Goal: Task Accomplishment & Management: Complete application form

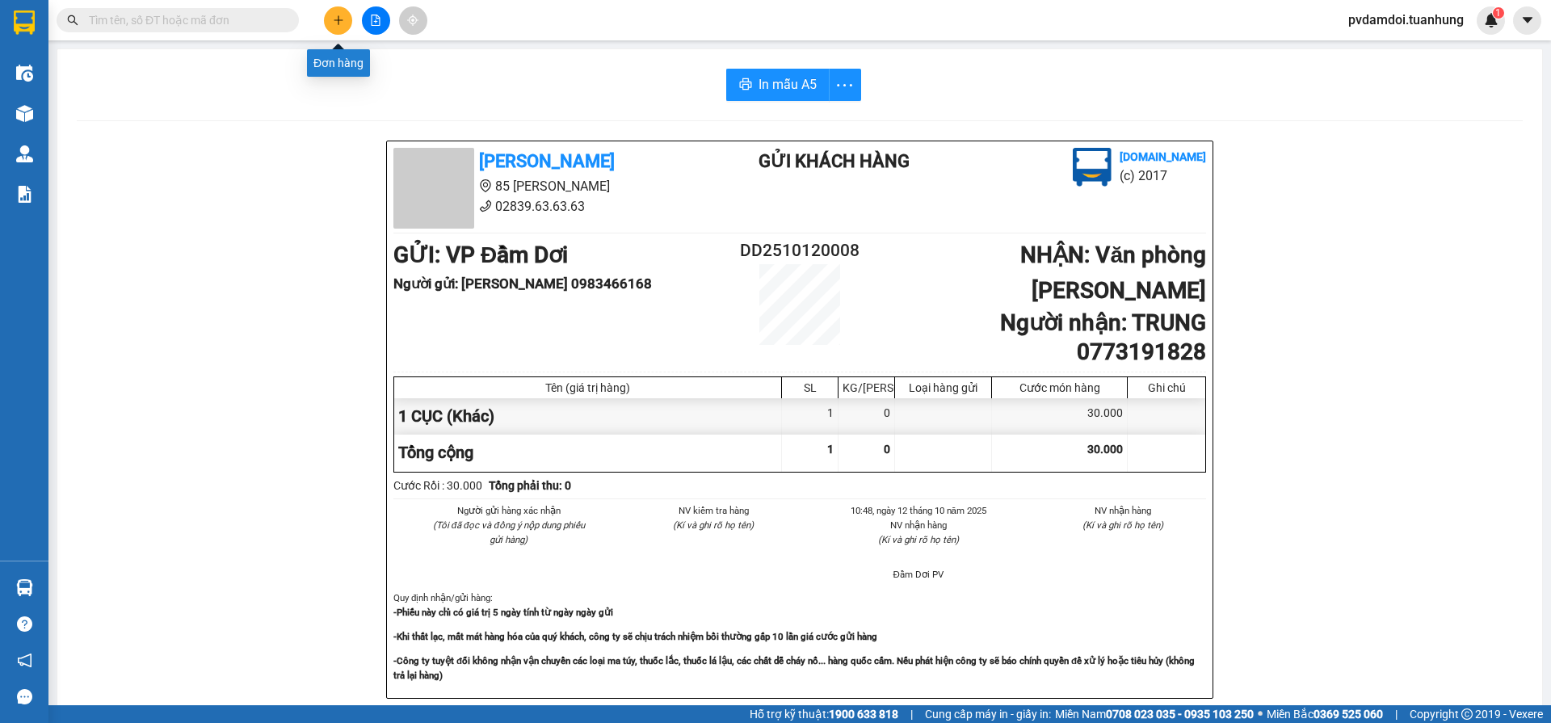
click at [341, 19] on icon "plus" at bounding box center [338, 20] width 11 height 11
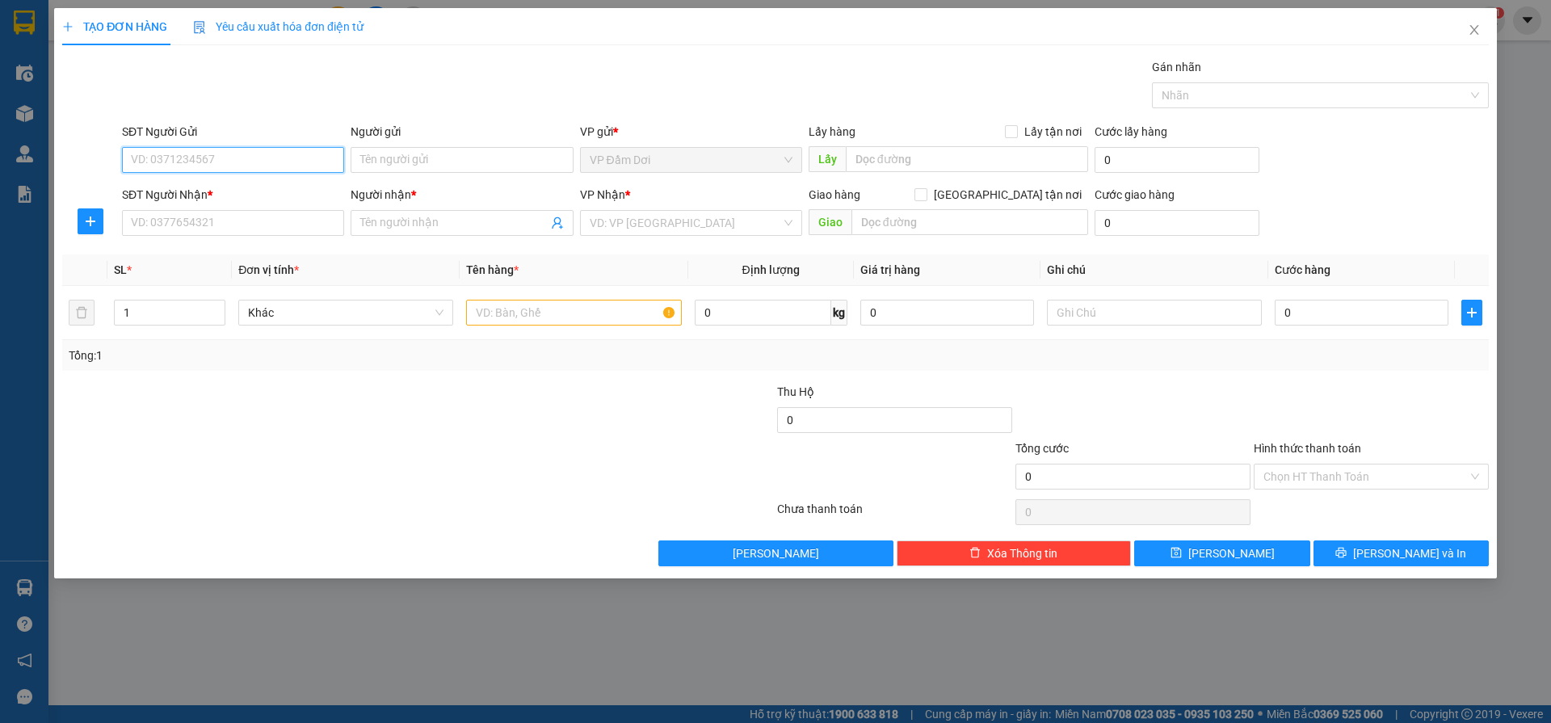
click at [233, 161] on input "SĐT Người Gửi" at bounding box center [233, 160] width 222 height 26
type input "0948908828"
click at [219, 195] on div "0948908828 - HOÀI" at bounding box center [233, 192] width 203 height 18
type input "HOÀI"
type input "0948908828"
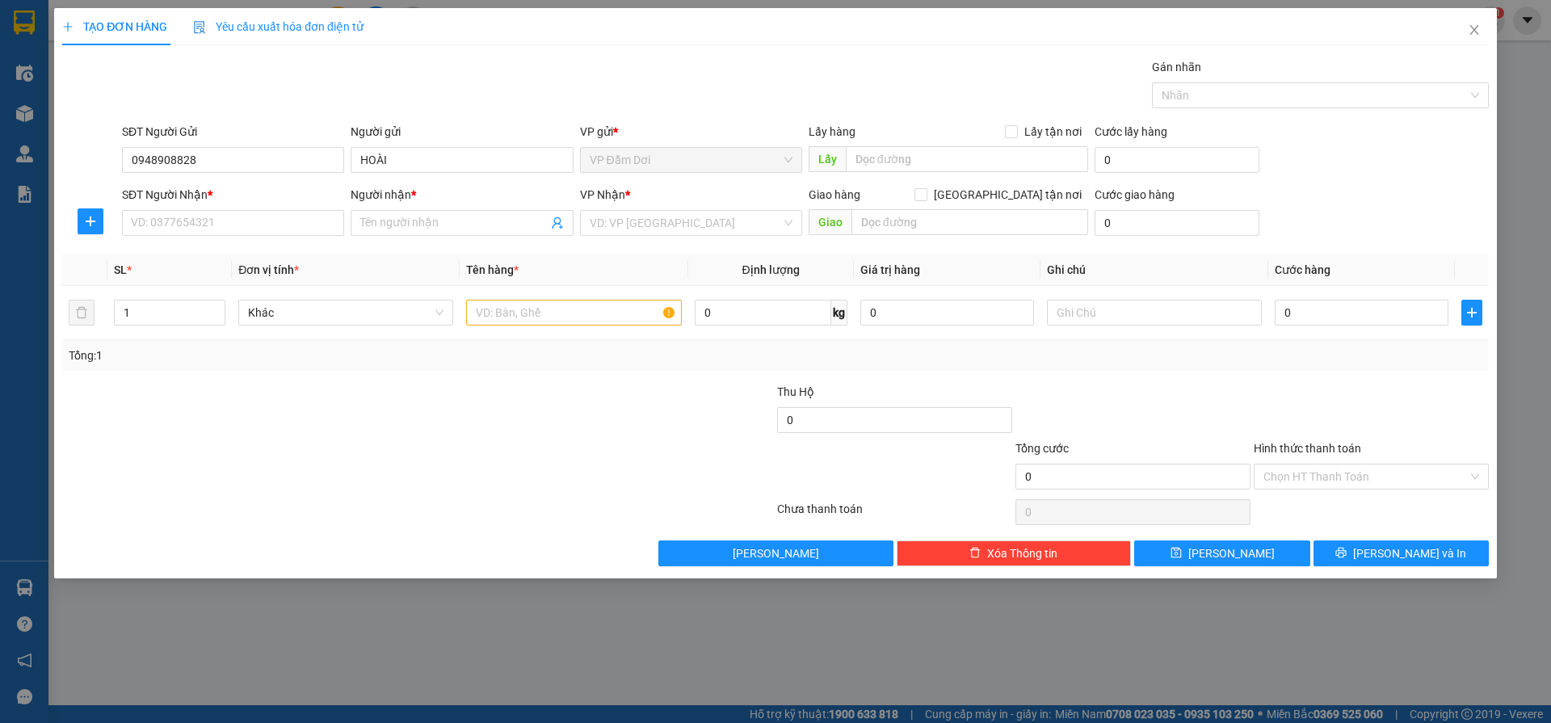
click at [238, 237] on div "SĐT Người Nhận * VD: 0377654321" at bounding box center [233, 214] width 222 height 57
click at [242, 231] on input "SĐT Người Nhận *" at bounding box center [233, 223] width 222 height 26
click at [197, 279] on div "0919199690 - OANH" at bounding box center [233, 281] width 203 height 18
type input "0919199690"
type input "OANH"
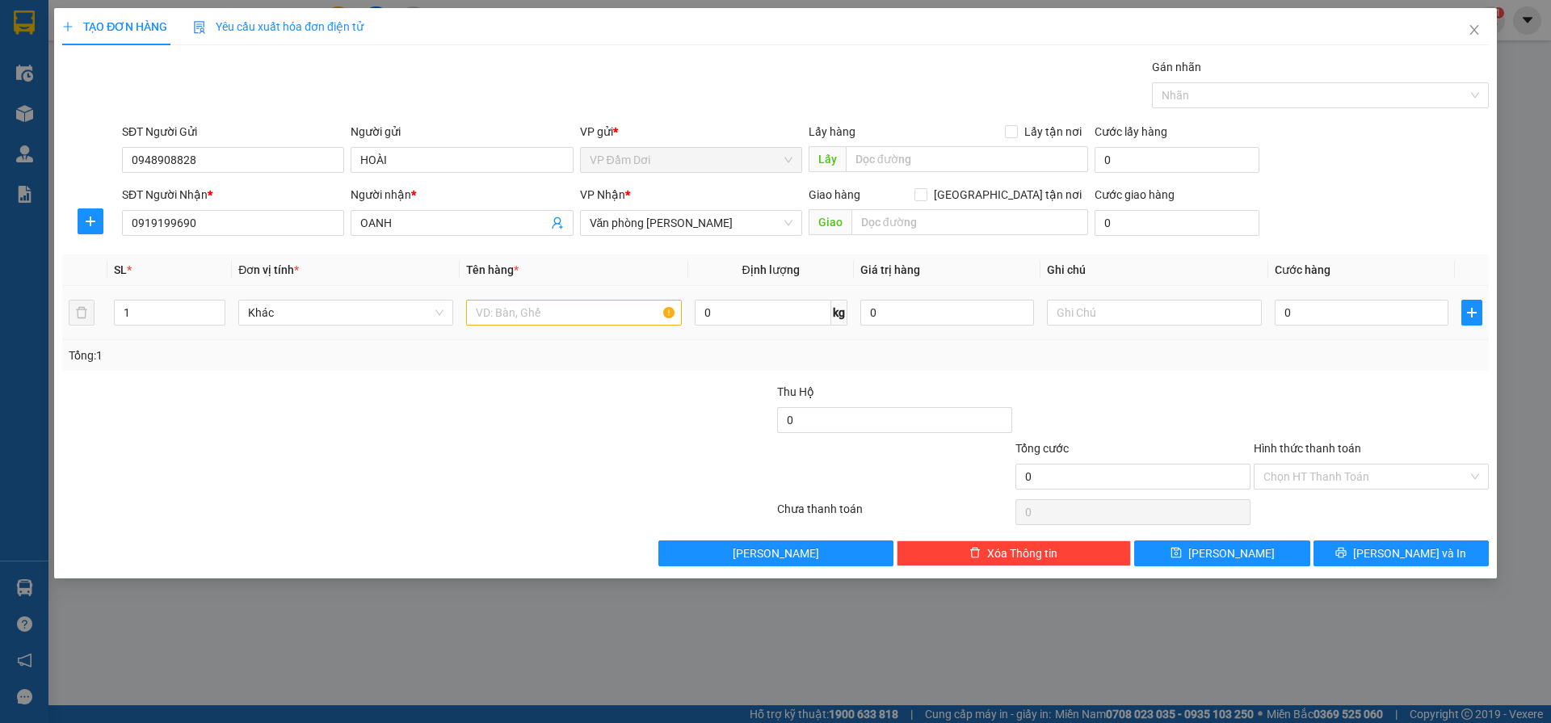
click at [555, 330] on td at bounding box center [574, 313] width 228 height 54
click at [553, 326] on div at bounding box center [573, 313] width 215 height 32
click at [553, 317] on input "text" at bounding box center [573, 313] width 215 height 26
type input "1 THUNG"
drag, startPoint x: 1290, startPoint y: 334, endPoint x: 1304, endPoint y: 314, distance: 24.4
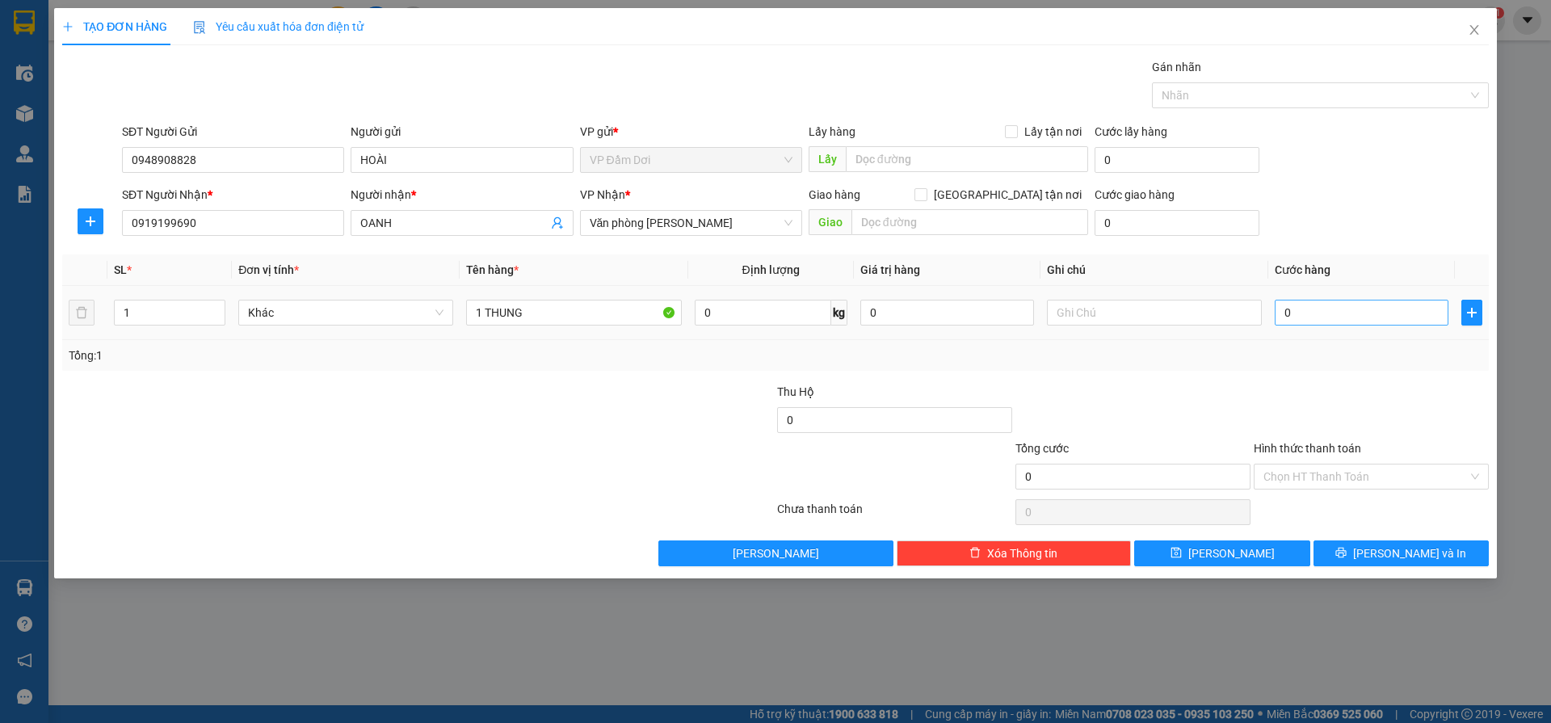
click at [1297, 326] on td "0" at bounding box center [1361, 313] width 187 height 54
click at [1304, 314] on input "0" at bounding box center [1362, 313] width 174 height 26
type input "005"
type input "5"
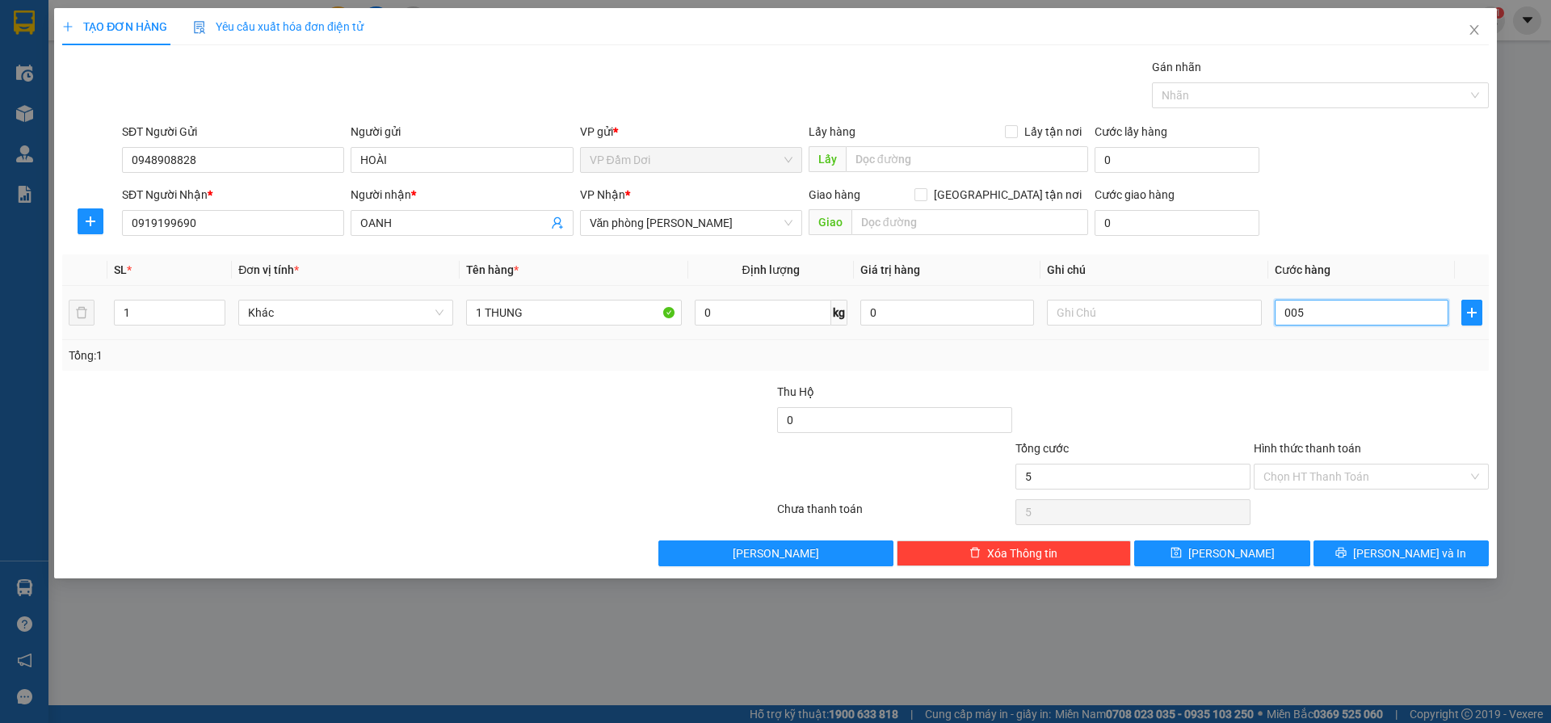
type input "0.050"
type input "50"
click at [1300, 385] on div at bounding box center [1371, 411] width 238 height 57
type input "50.000"
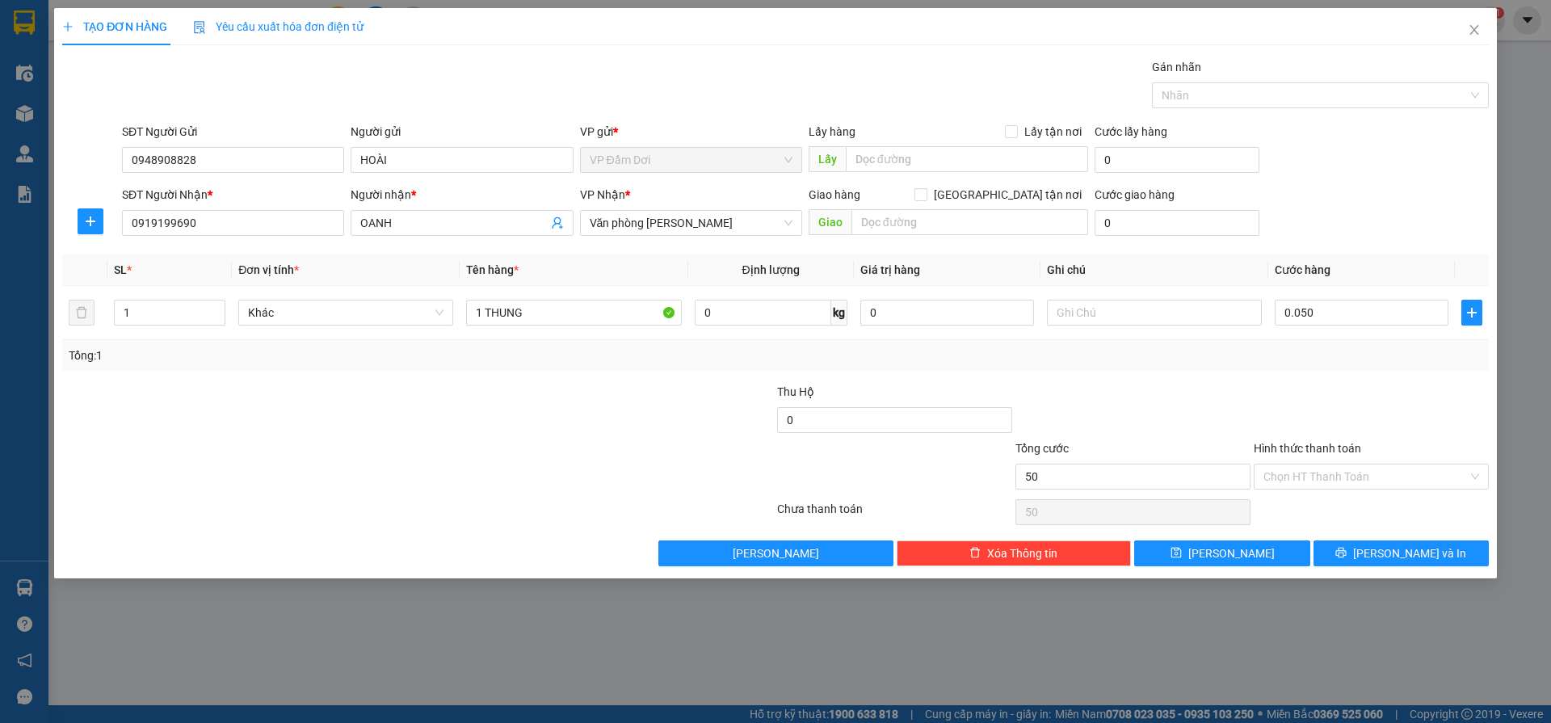
type input "50.000"
click at [1311, 469] on input "Hình thức thanh toán" at bounding box center [1366, 477] width 204 height 24
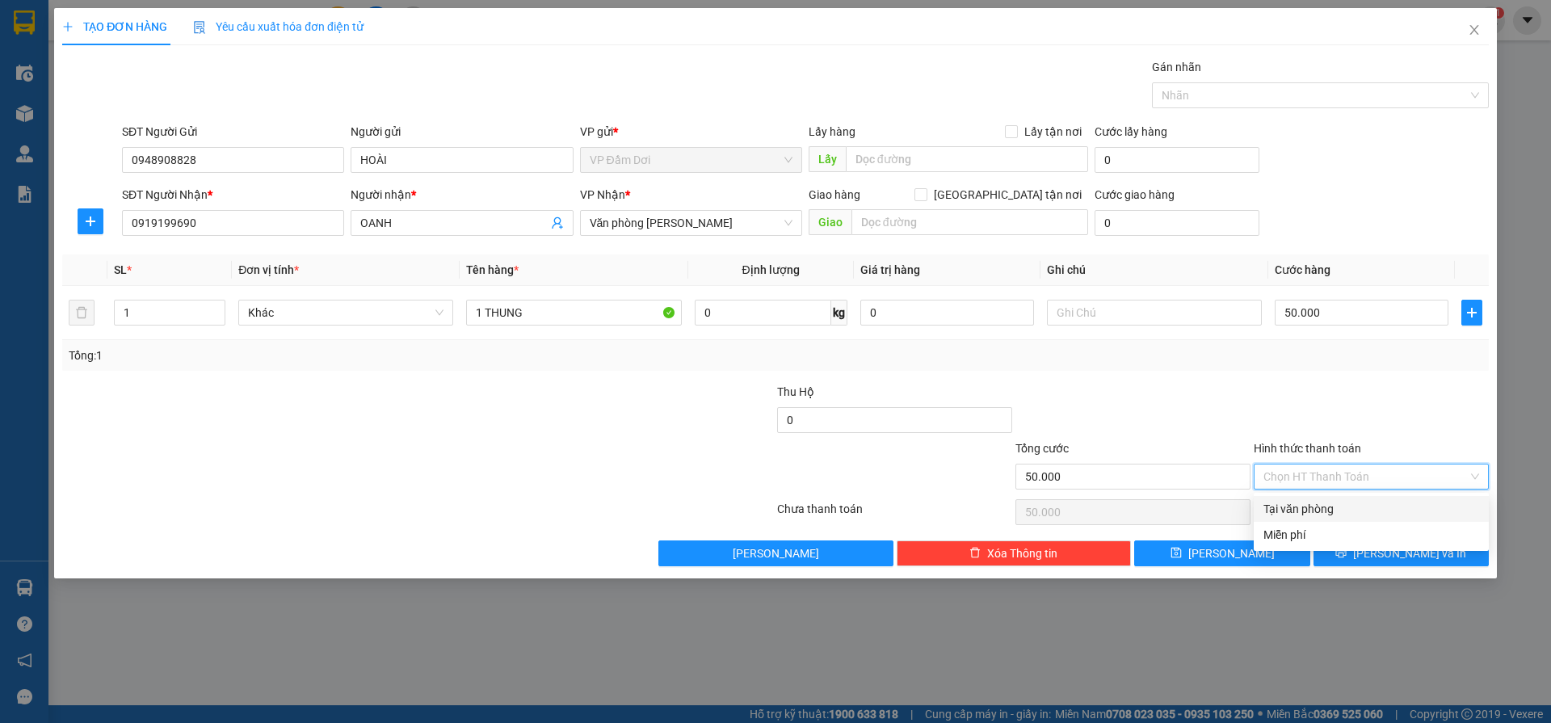
click at [1316, 507] on div "Tại văn phòng" at bounding box center [1372, 509] width 216 height 18
type input "0"
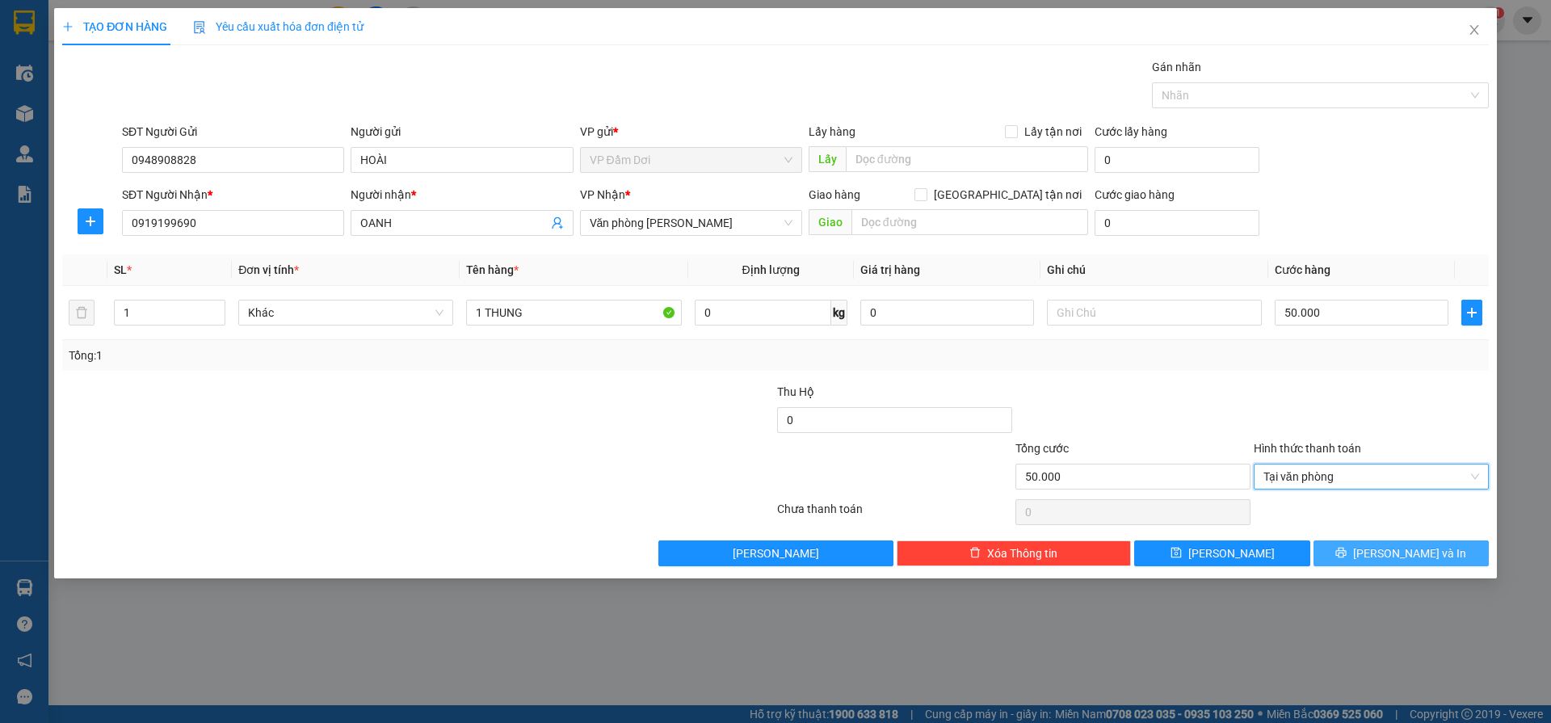
click at [1355, 555] on button "[PERSON_NAME] và In" at bounding box center [1401, 554] width 175 height 26
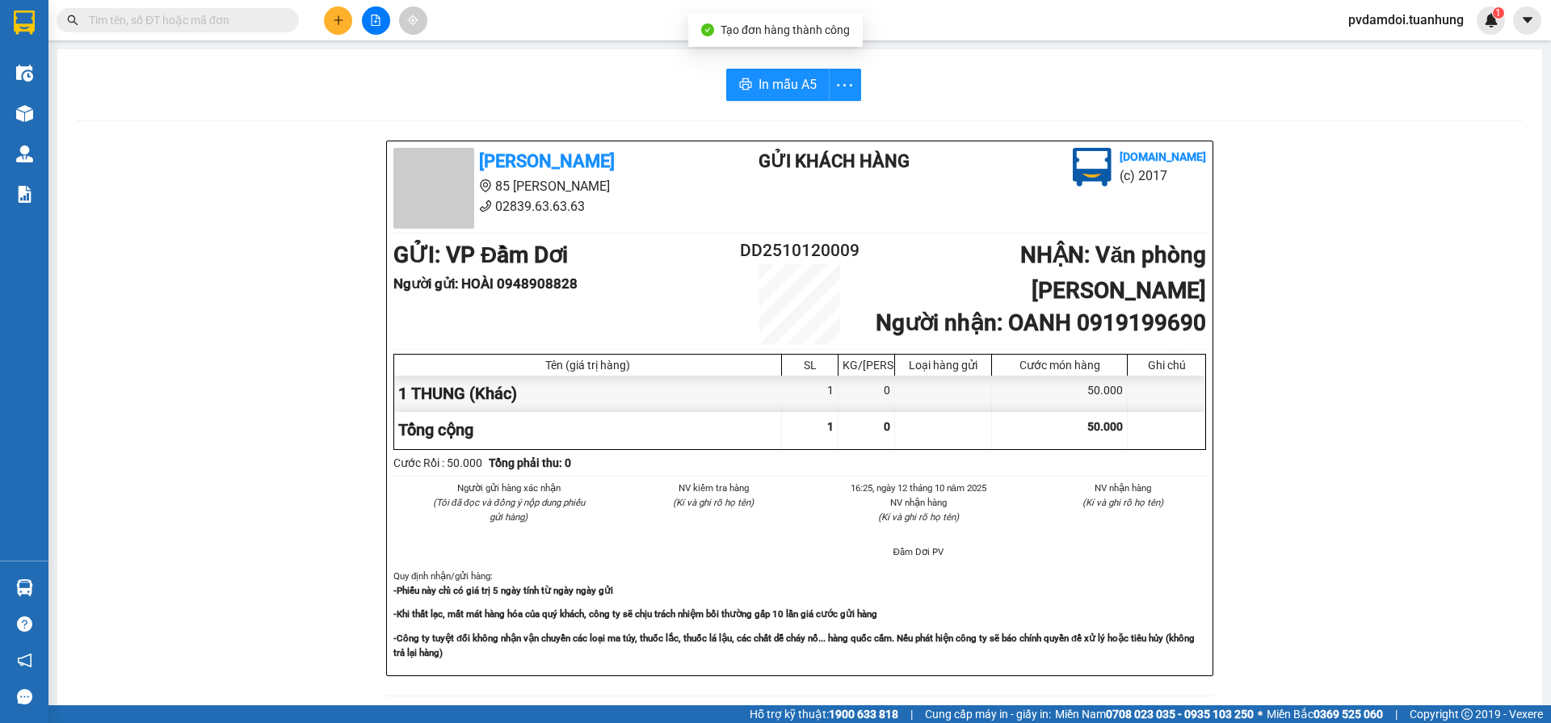
click at [771, 103] on div "In mẫu A5 [PERSON_NAME] 85 [PERSON_NAME] Hoàng 02839.63.63.63 Gửi khách hàng [D…" at bounding box center [799, 678] width 1485 height 1258
click at [731, 88] on button "In mẫu A5" at bounding box center [777, 85] width 103 height 32
